Goal: Book appointment/travel/reservation

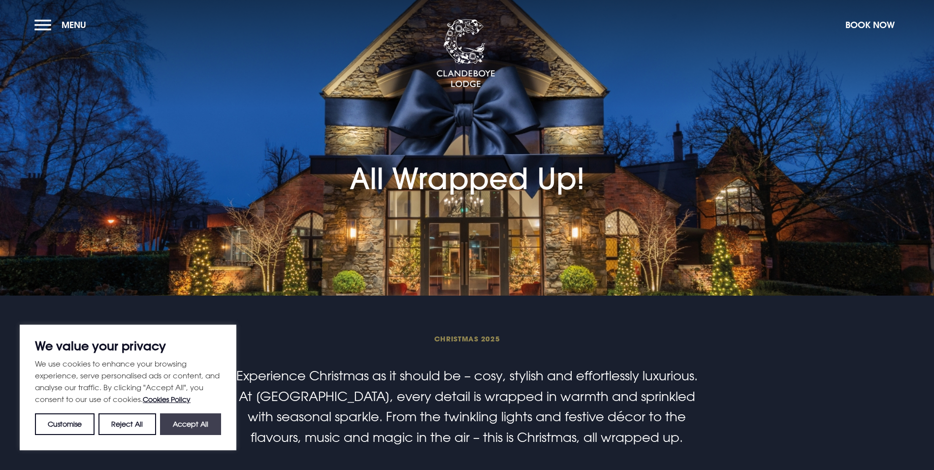
click at [198, 421] on button "Accept All" at bounding box center [190, 424] width 61 height 22
checkbox input "true"
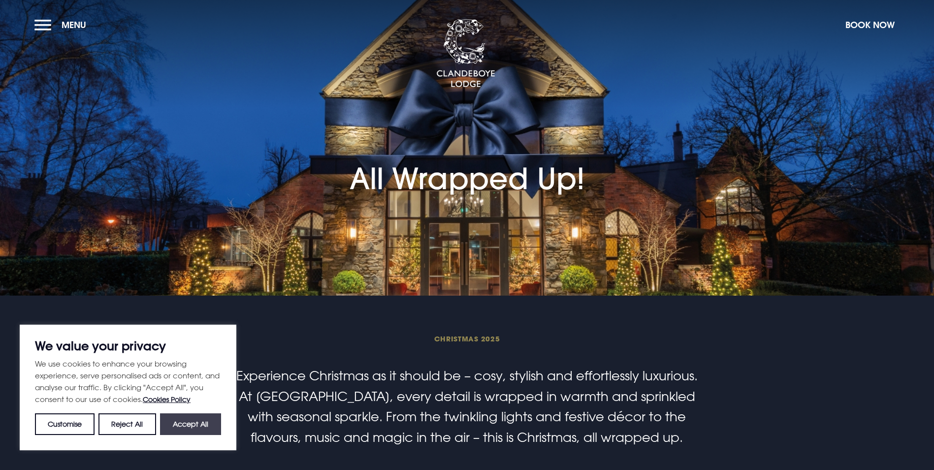
checkbox input "true"
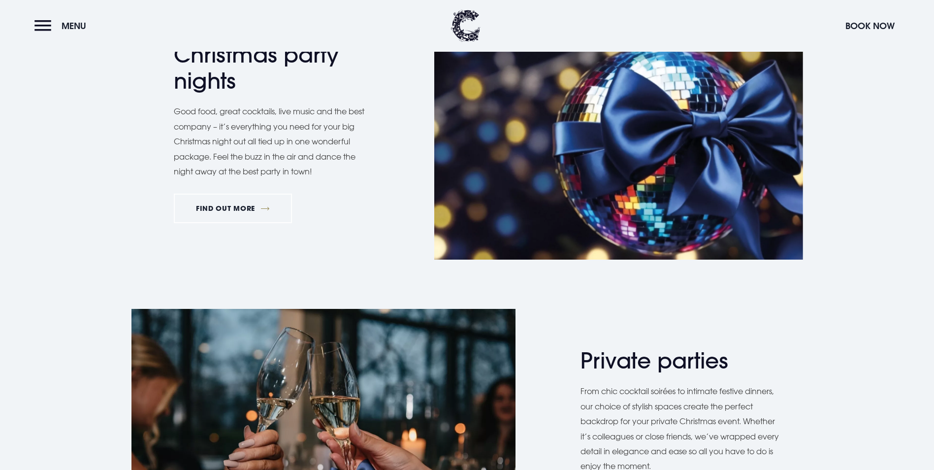
scroll to position [481, 0]
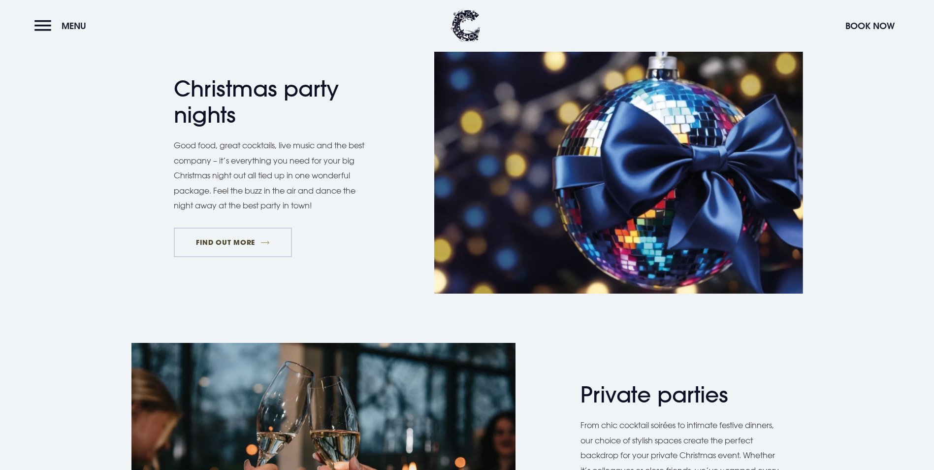
click at [252, 257] on link "FIND OUT MORE" at bounding box center [233, 243] width 119 height 30
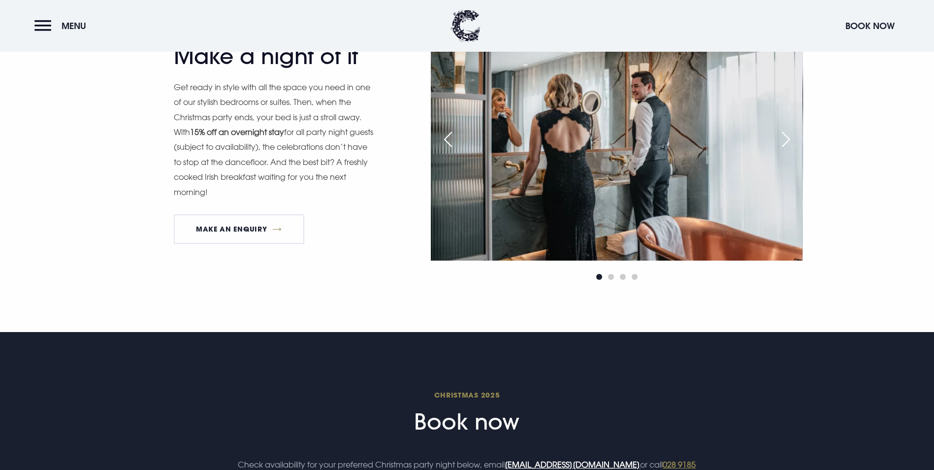
scroll to position [1182, 0]
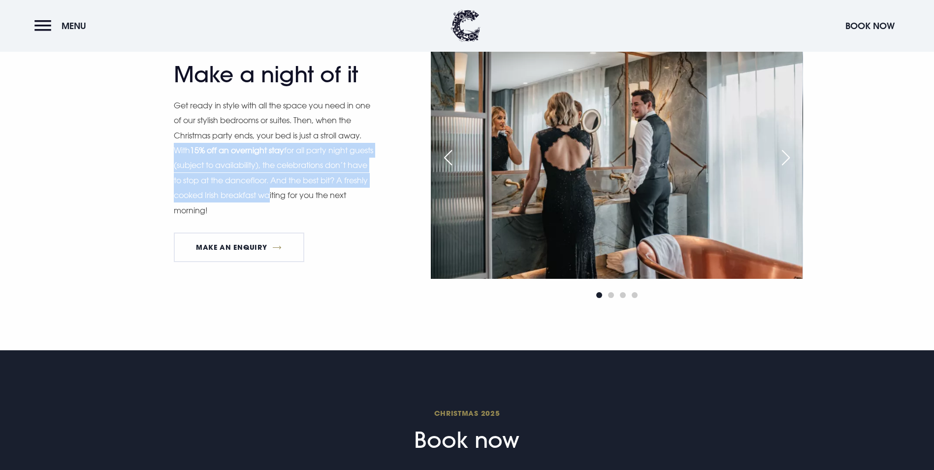
drag, startPoint x: 176, startPoint y: 250, endPoint x: 316, endPoint y: 306, distance: 150.7
click at [316, 218] on p "Get ready in style with all the space you need in one of our stylish bedrooms o…" at bounding box center [275, 158] width 202 height 120
click at [308, 218] on p "Get ready in style with all the space you need in one of our stylish bedrooms o…" at bounding box center [275, 158] width 202 height 120
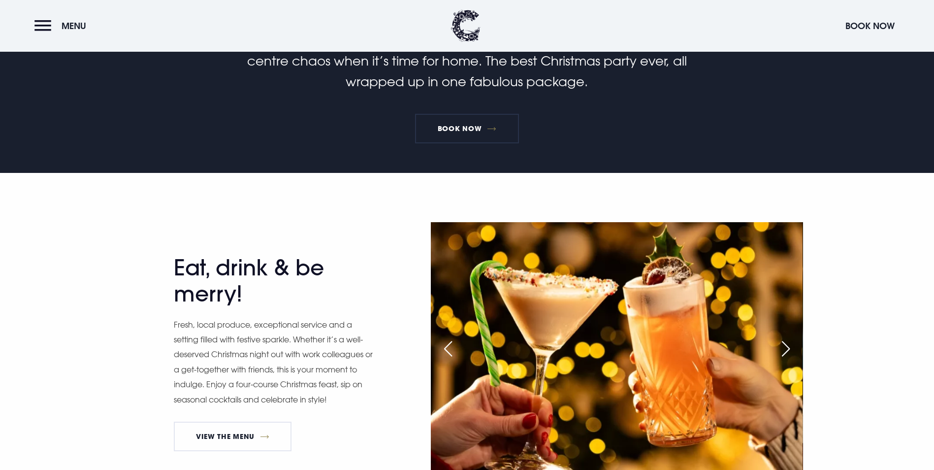
scroll to position [246, 0]
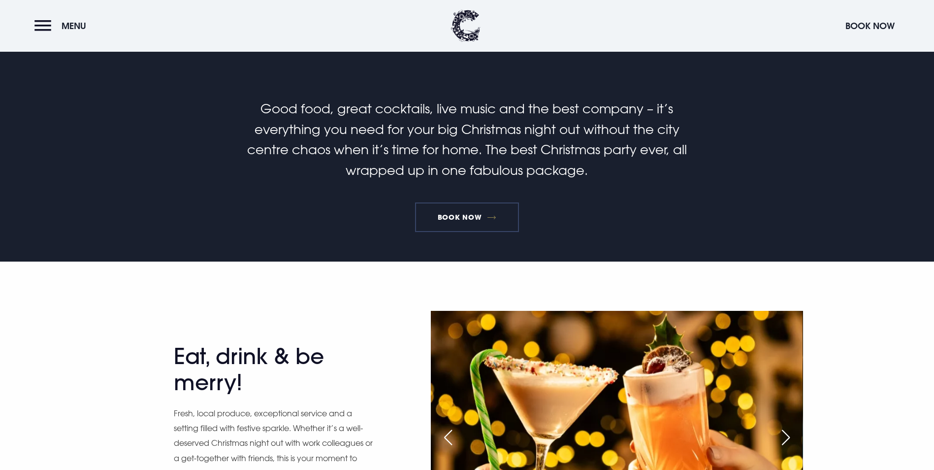
click at [480, 232] on link "Book Now" at bounding box center [466, 217] width 103 height 30
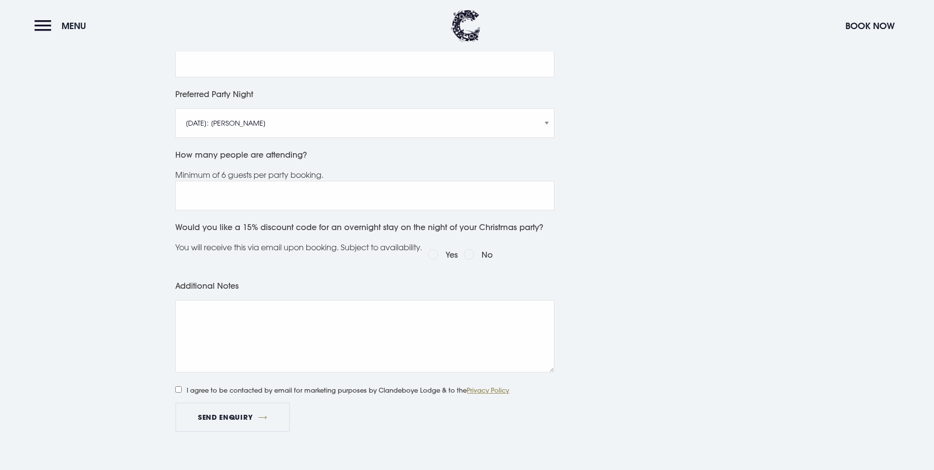
scroll to position [443, 0]
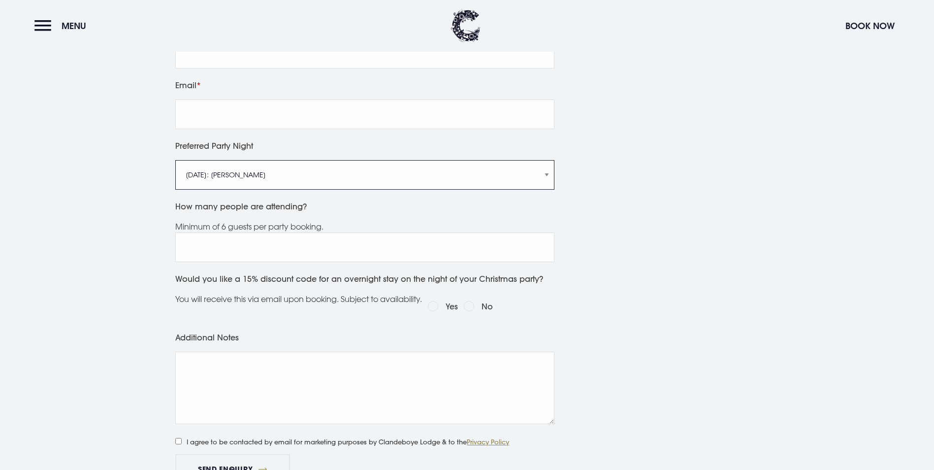
click at [369, 170] on select "[DATE]: [PERSON_NAME] [DATE]: Manouche Boys [DATE]: Manouche Boys [DATE]: Anthe…" at bounding box center [364, 175] width 379 height 30
